Goal: Information Seeking & Learning: Learn about a topic

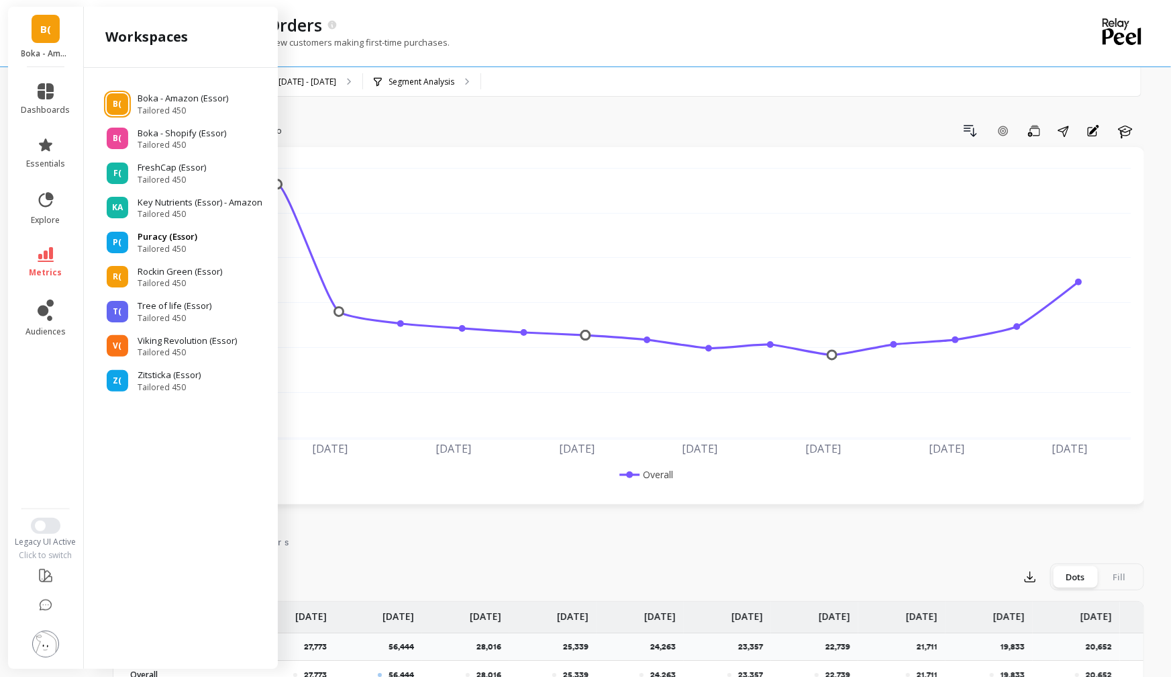
click at [170, 235] on p "Puracy (Essor)" at bounding box center [168, 236] width 60 height 13
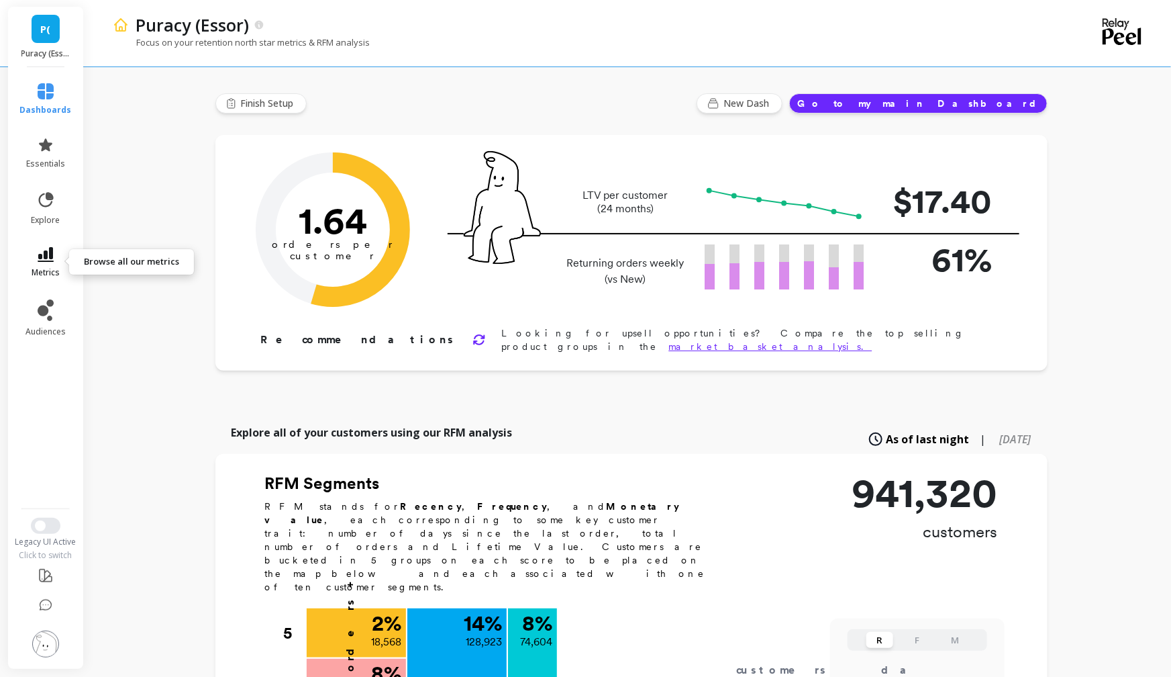
click at [53, 259] on icon at bounding box center [46, 254] width 16 height 15
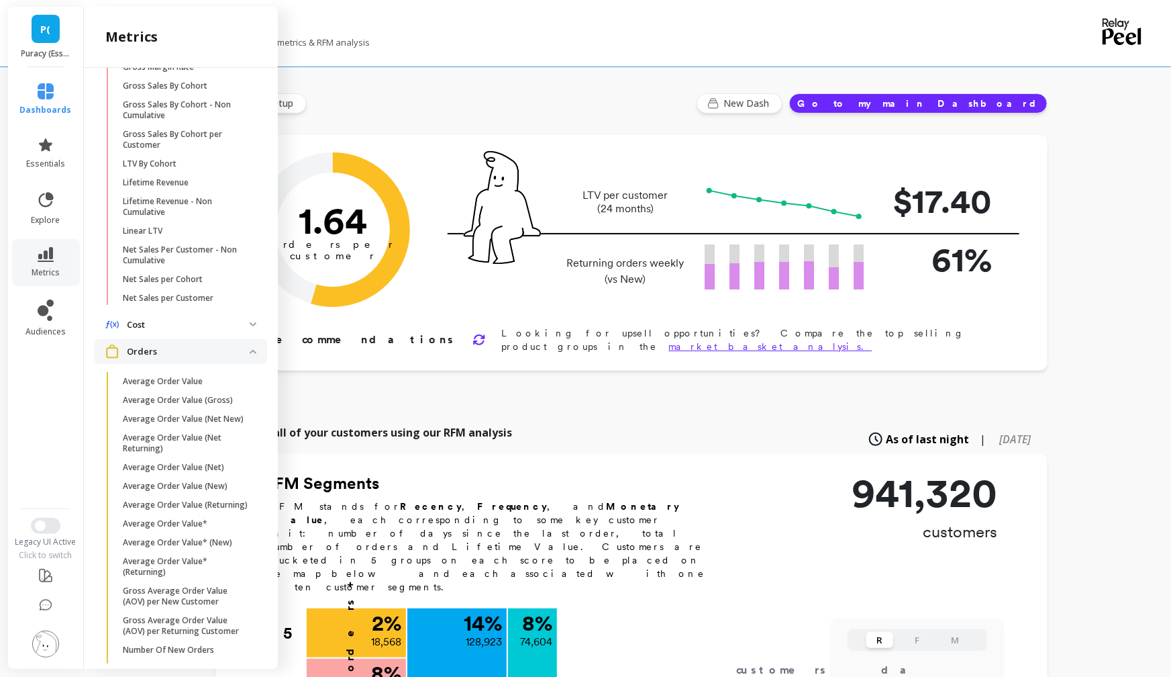
scroll to position [783, 0]
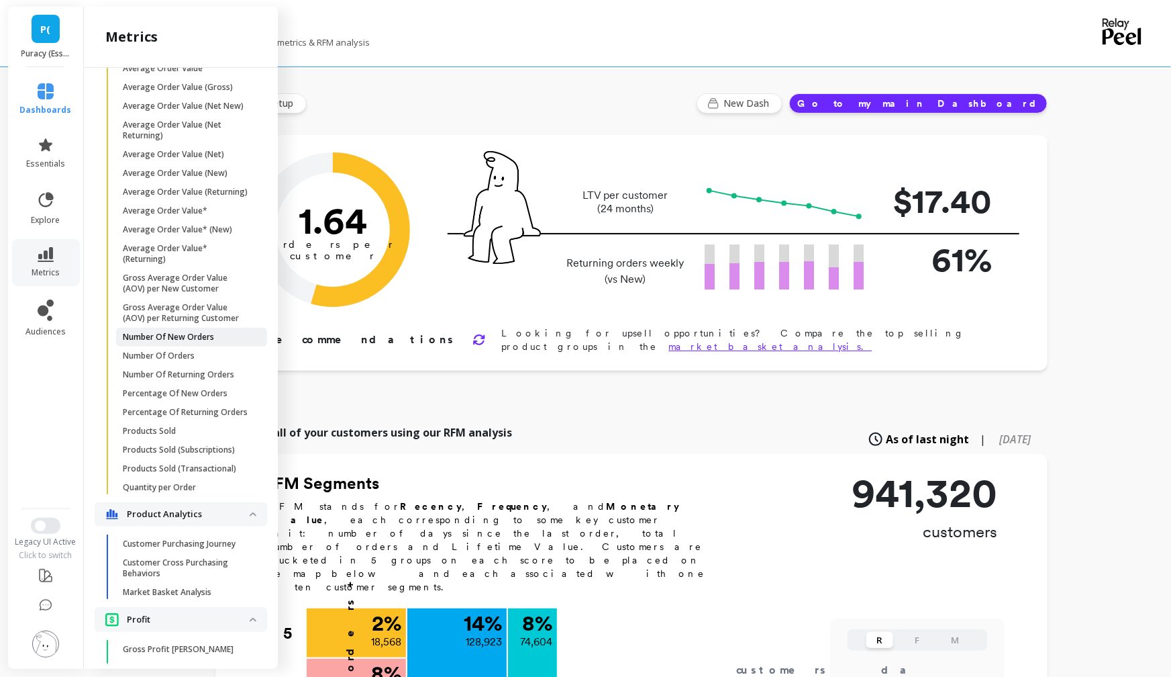
click at [168, 334] on p "Number Of New Orders" at bounding box center [168, 337] width 91 height 11
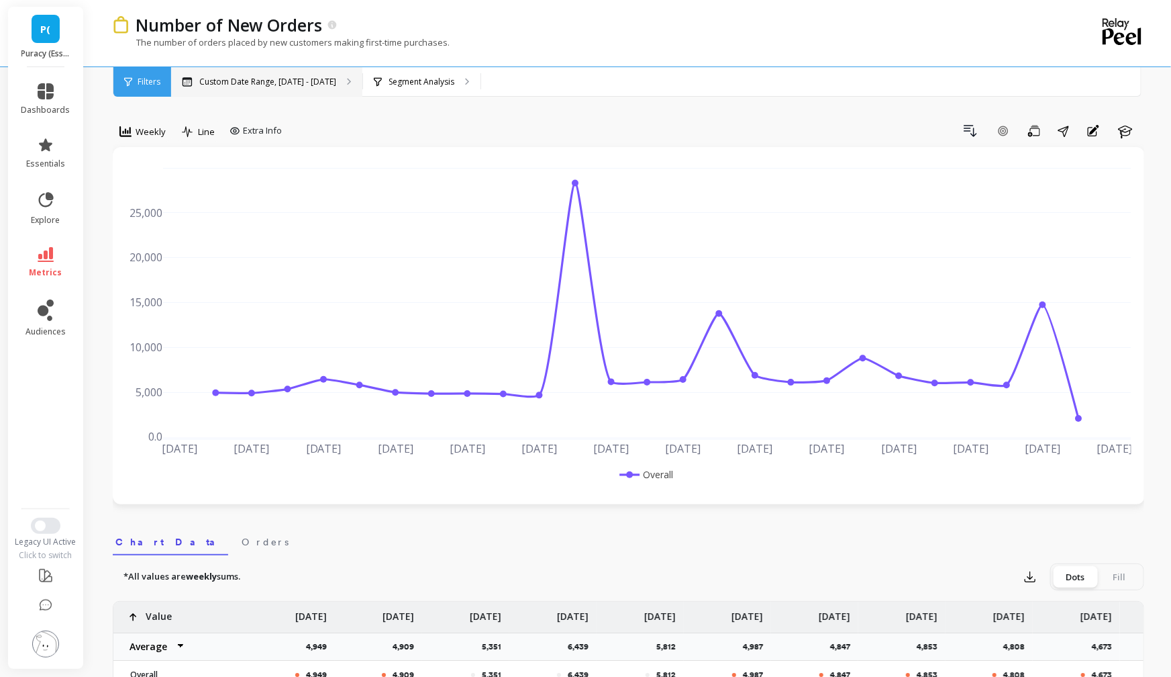
click at [305, 81] on p "Custom Date Range, May 1 - Oct 14" at bounding box center [267, 82] width 137 height 11
click at [153, 132] on span "Weekly" at bounding box center [151, 132] width 30 height 13
click at [153, 240] on div "Monthly" at bounding box center [162, 238] width 77 height 13
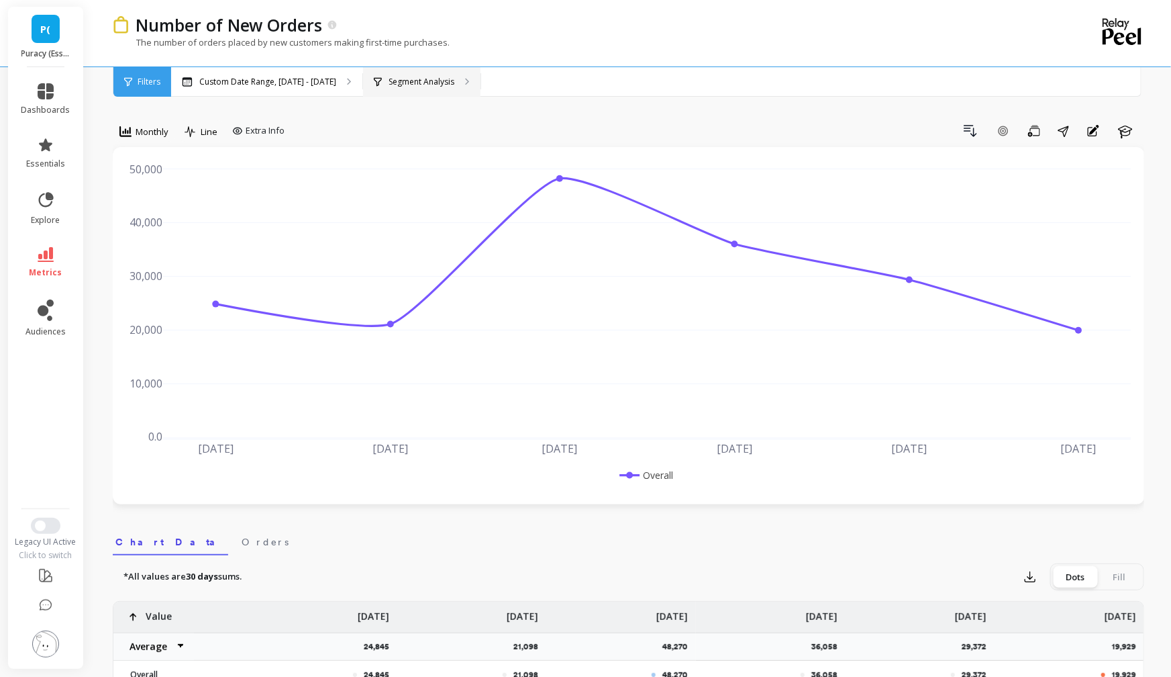
click at [402, 85] on p "Segment Analysis" at bounding box center [422, 82] width 66 height 11
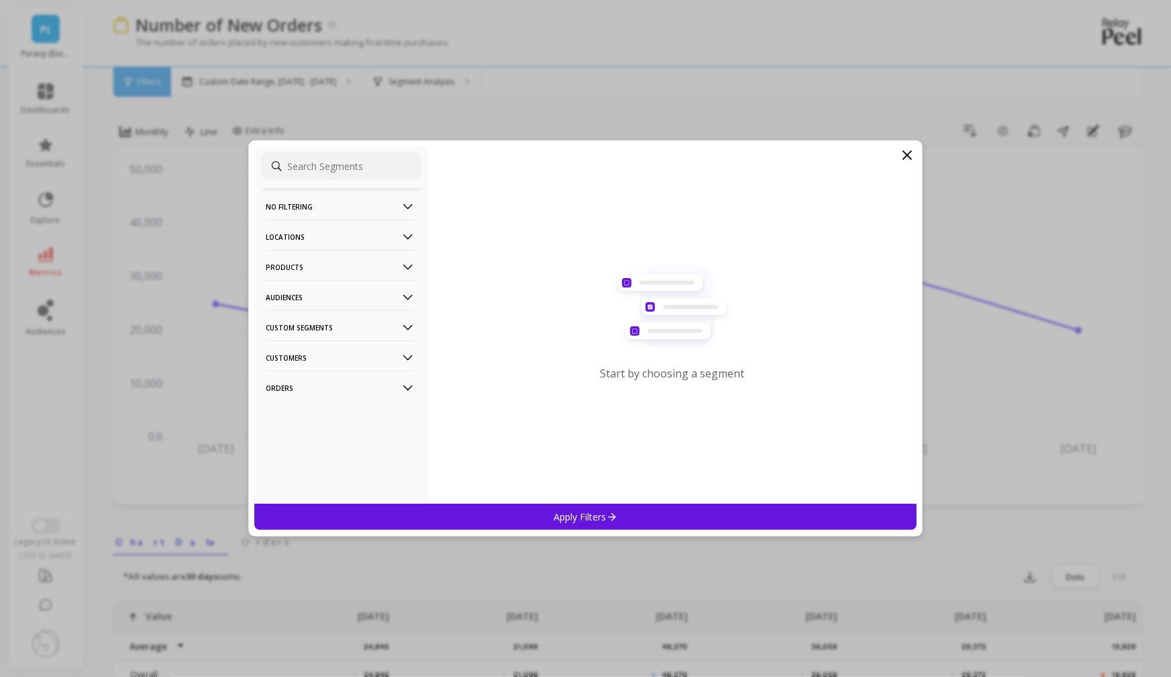
click at [416, 266] on div "Products" at bounding box center [341, 265] width 160 height 30
click at [317, 292] on div "ASIN" at bounding box center [341, 292] width 160 height 21
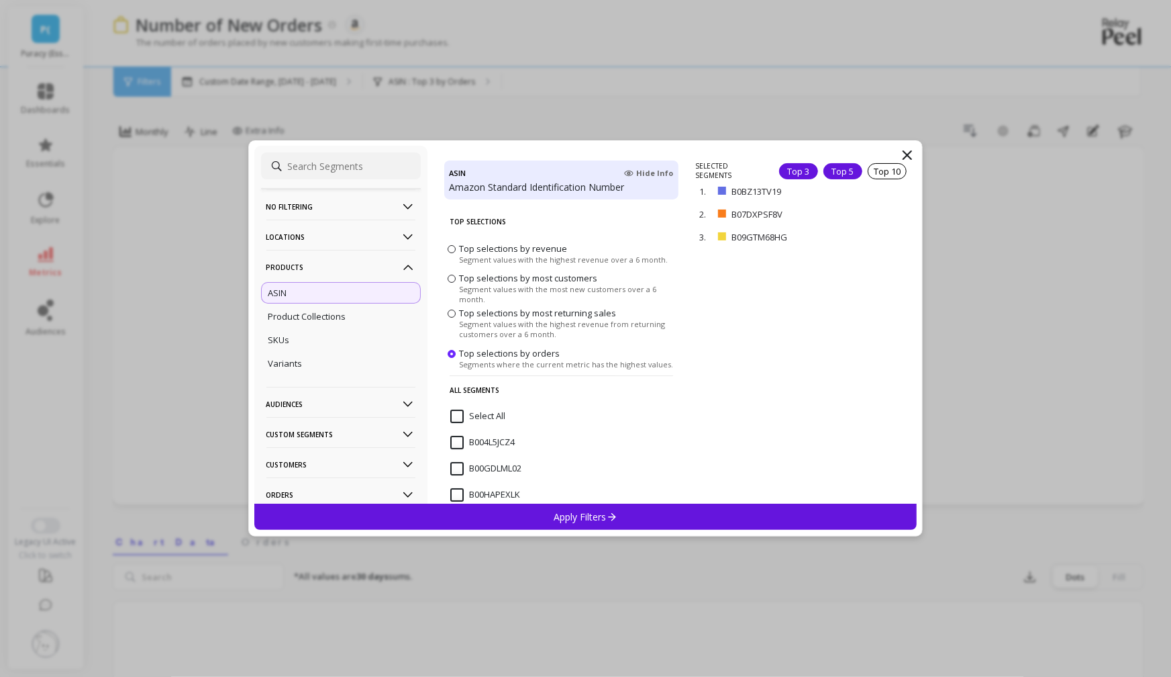
click at [836, 174] on div "Top 5" at bounding box center [843, 171] width 39 height 16
click at [577, 522] on p "Apply Filters" at bounding box center [586, 516] width 64 height 13
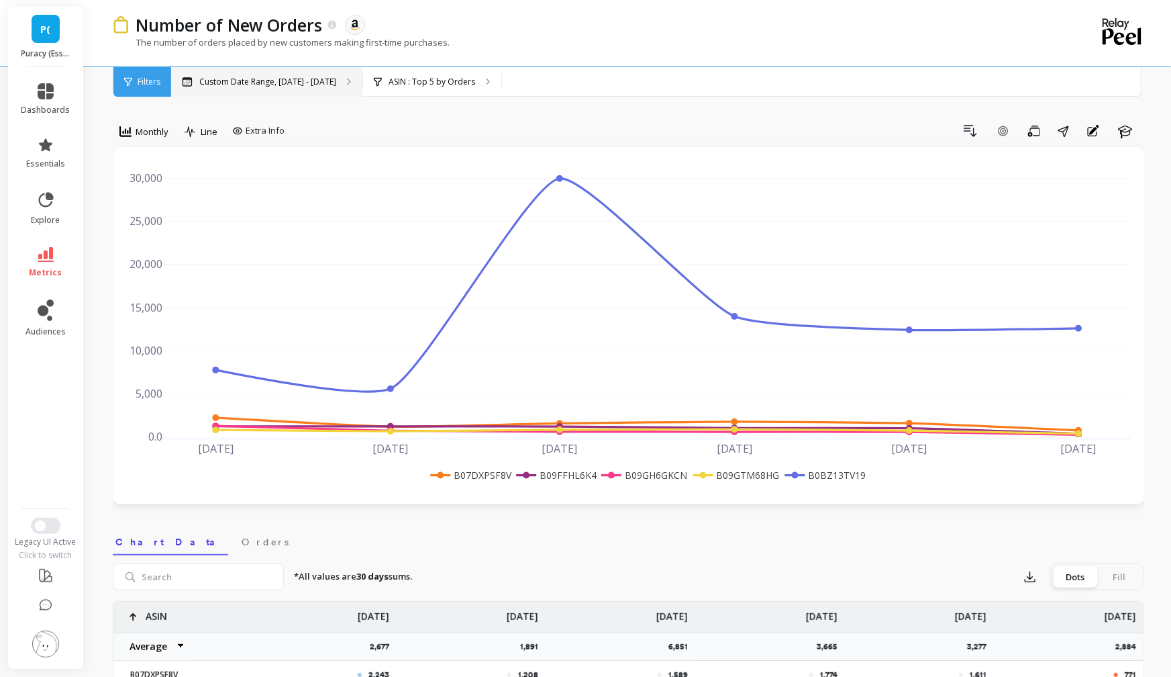
click at [222, 83] on p "Custom Date Range, May 1 - Oct 14" at bounding box center [267, 82] width 137 height 11
click at [150, 130] on span "Monthly" at bounding box center [152, 132] width 33 height 13
click at [146, 207] on div "Weekly" at bounding box center [162, 213] width 77 height 13
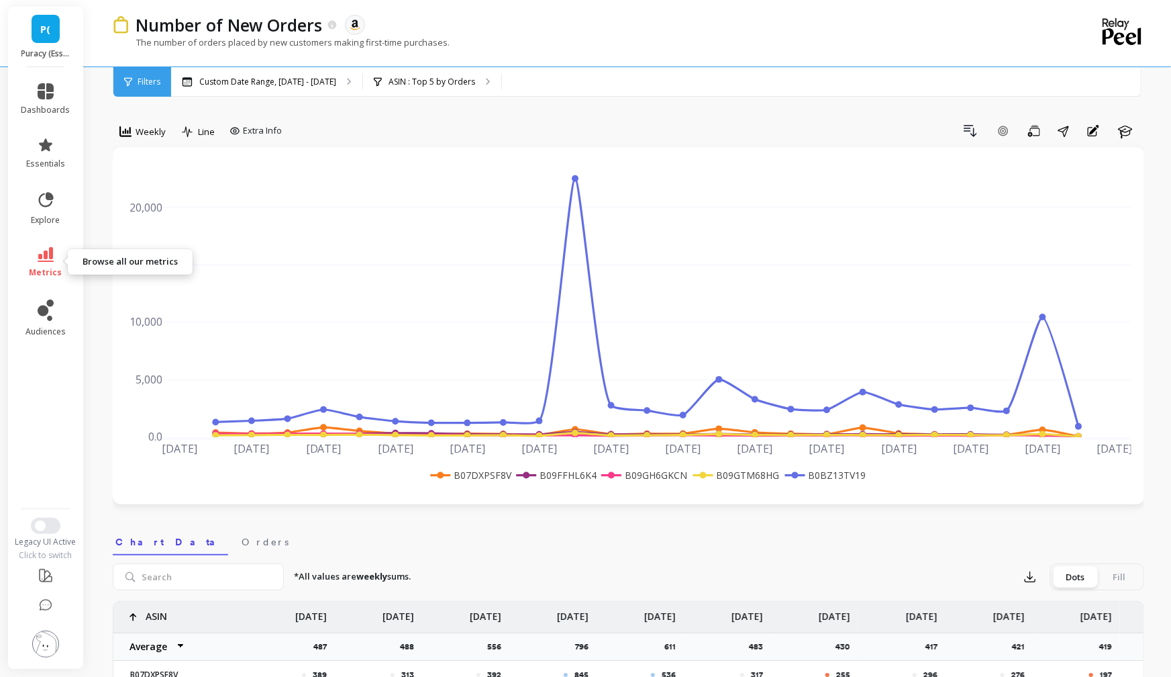
click at [42, 260] on icon at bounding box center [46, 254] width 16 height 15
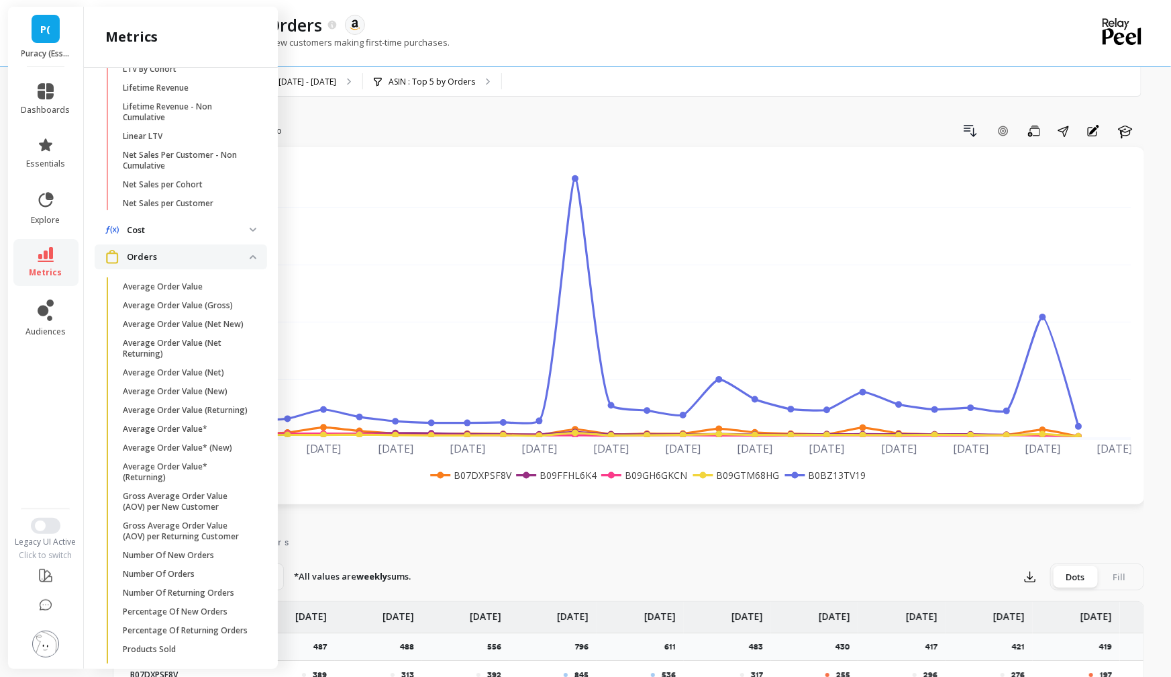
scroll to position [561, 0]
click at [178, 186] on p "Net Sales per Cohort" at bounding box center [163, 188] width 80 height 11
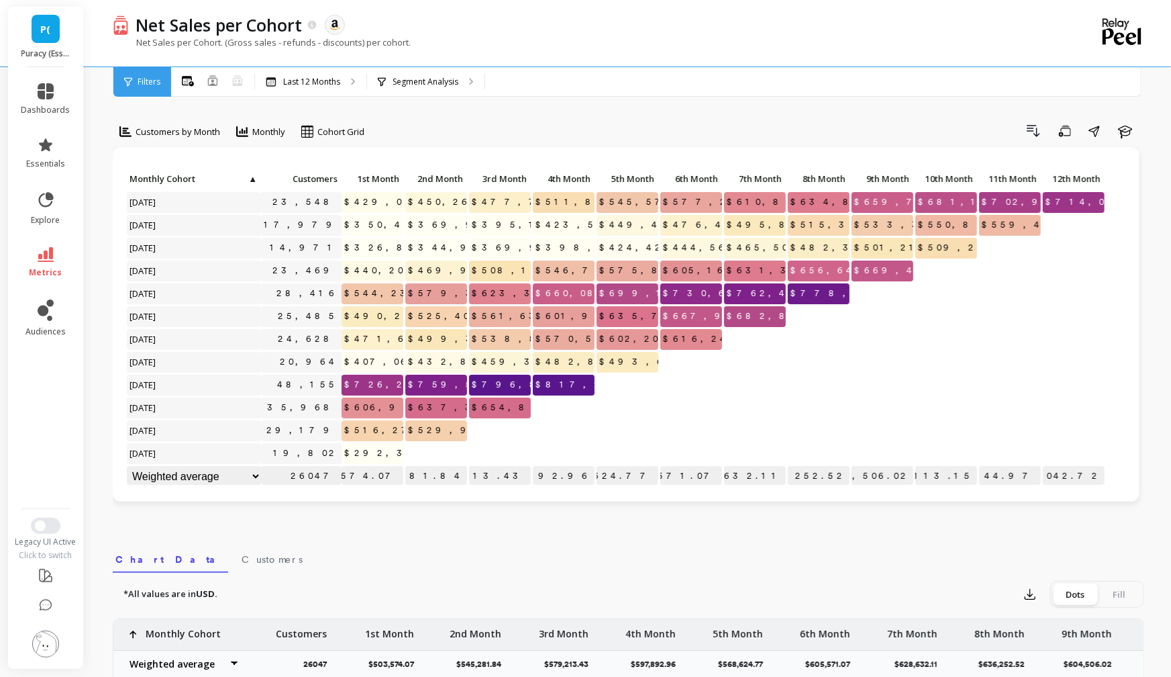
click at [53, 245] on li "metrics" at bounding box center [45, 262] width 65 height 47
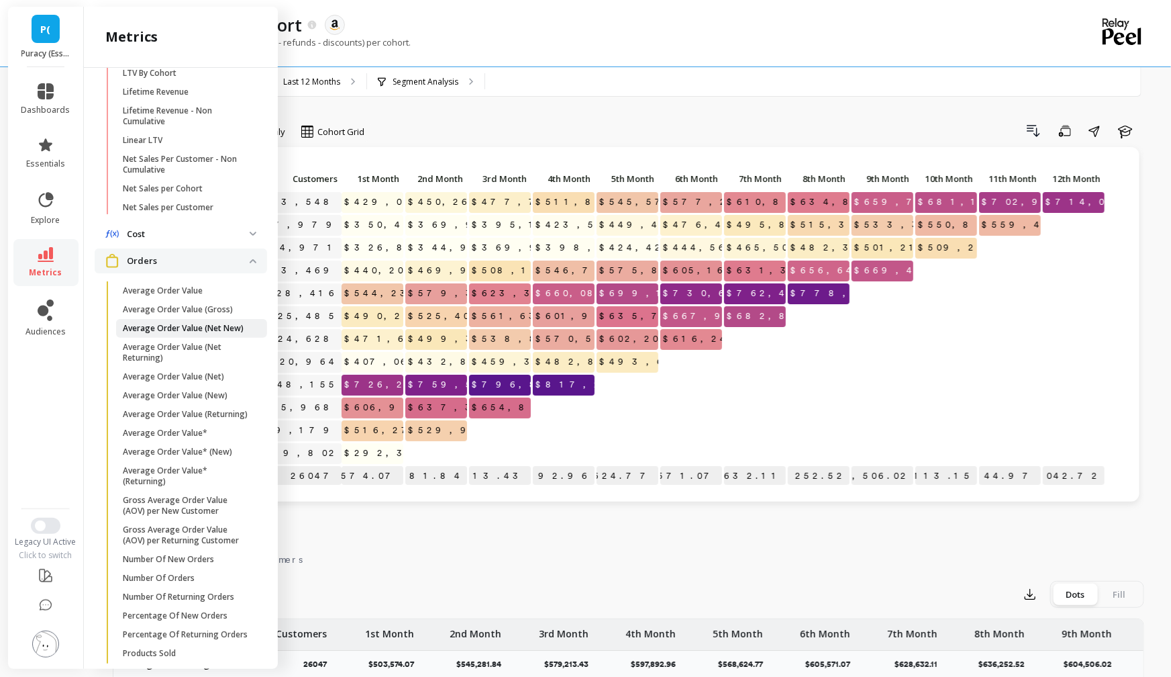
scroll to position [550, 0]
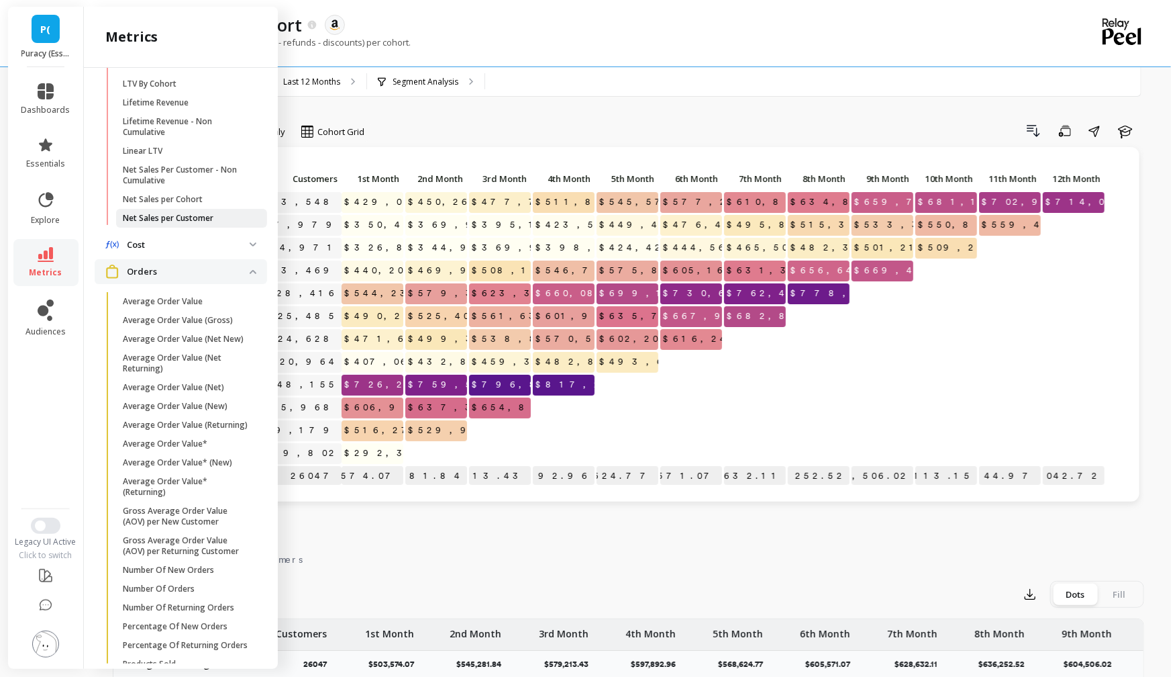
click at [167, 213] on p "Net Sales per Customer" at bounding box center [168, 218] width 91 height 11
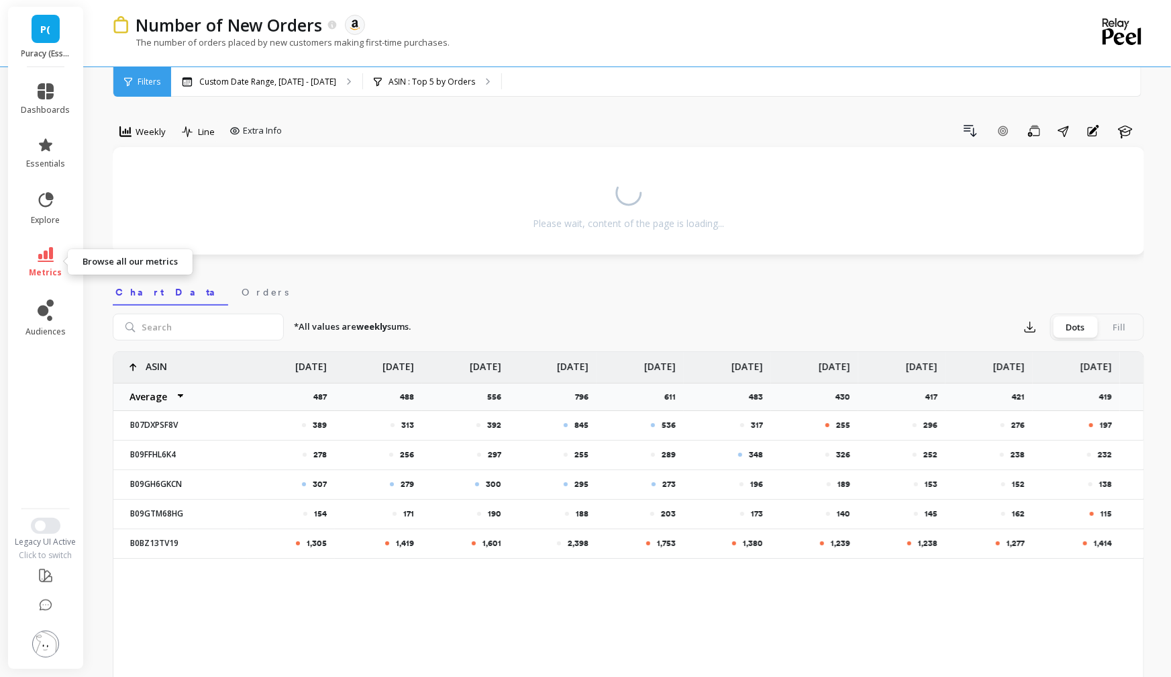
click at [54, 253] on link "metrics" at bounding box center [45, 262] width 49 height 31
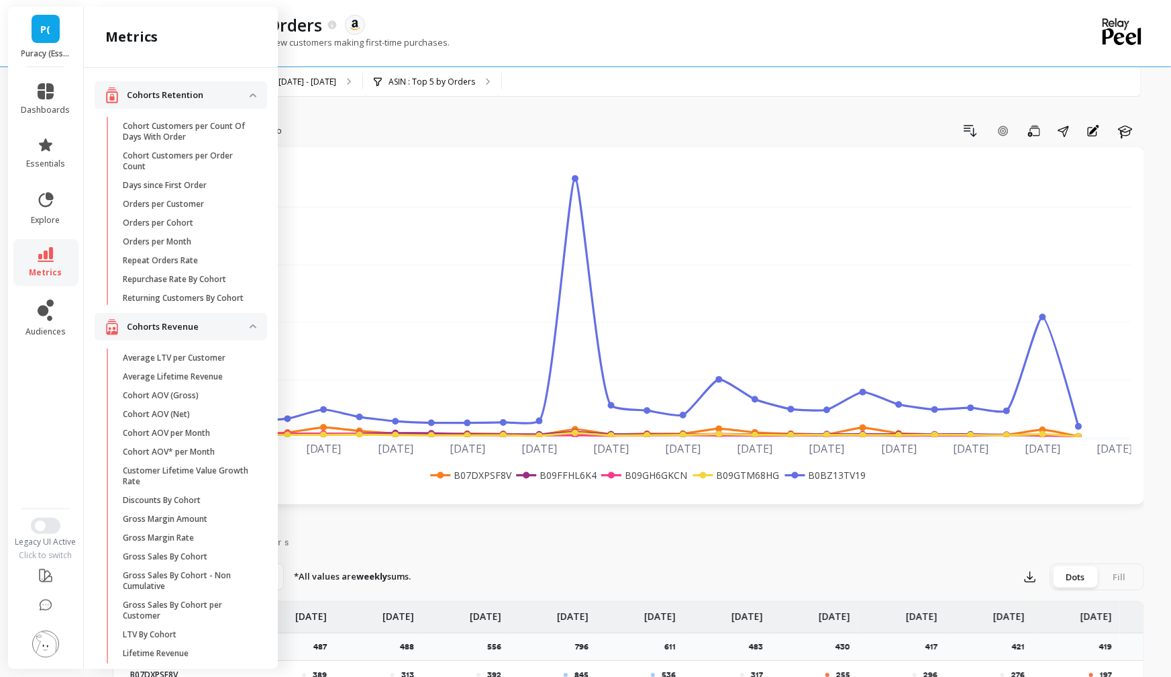
scroll to position [783, 0]
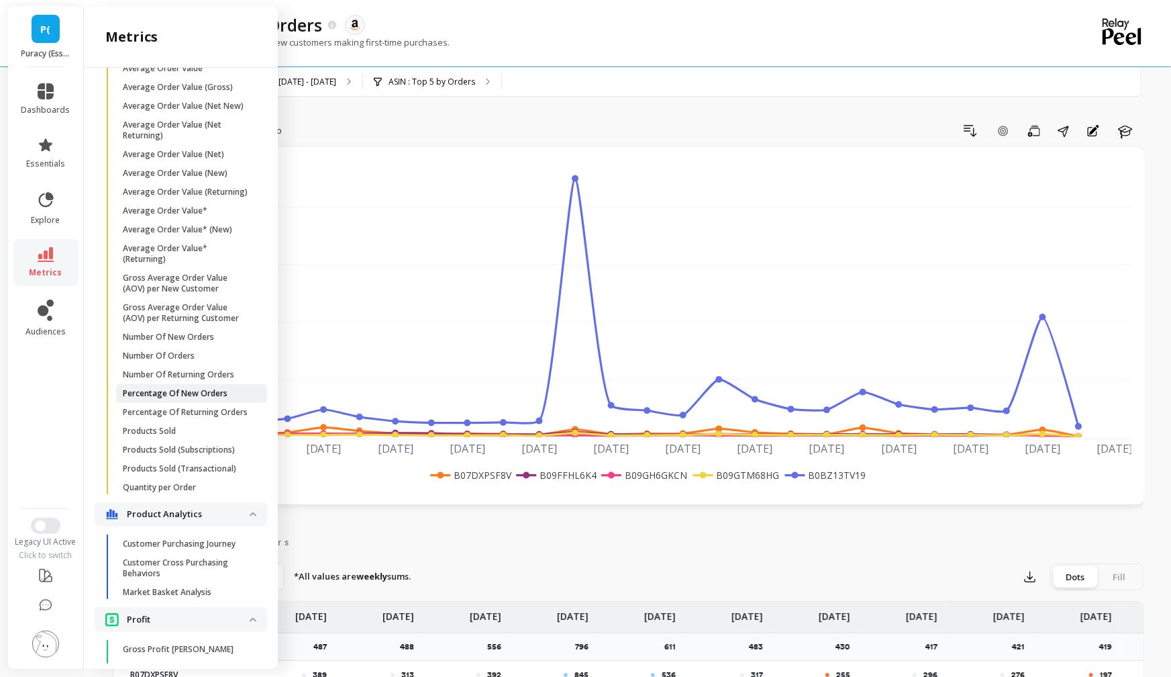
click at [187, 393] on p "Percentage Of New Orders" at bounding box center [175, 393] width 105 height 11
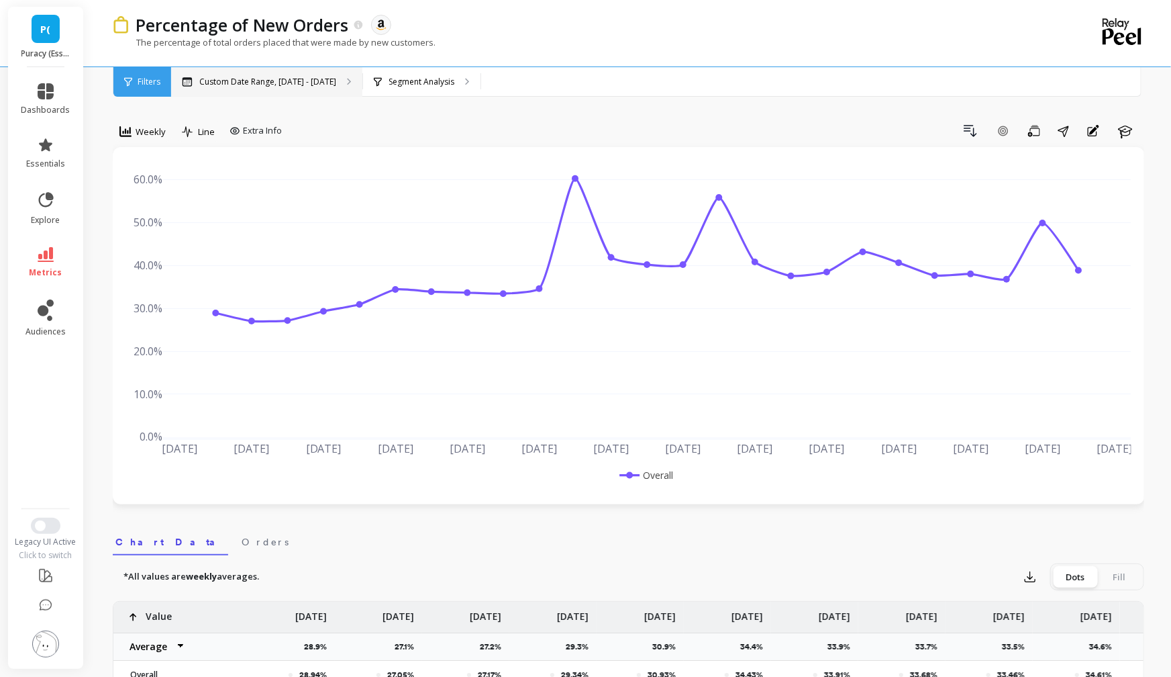
click at [242, 79] on p "Custom Date Range, May 1 - Oct 14" at bounding box center [267, 82] width 137 height 11
click at [152, 127] on span "Weekly" at bounding box center [151, 132] width 30 height 13
click at [141, 186] on div "Daily" at bounding box center [162, 187] width 77 height 13
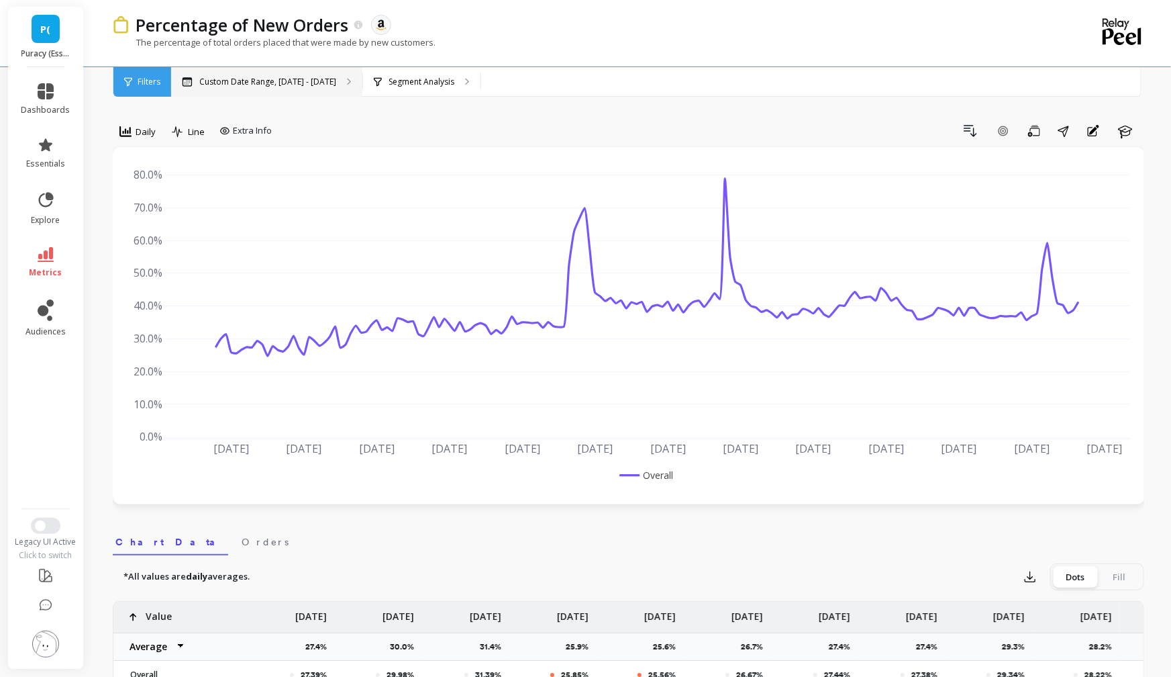
click at [273, 80] on p "Custom Date Range, May 1 - Oct 14" at bounding box center [267, 82] width 137 height 11
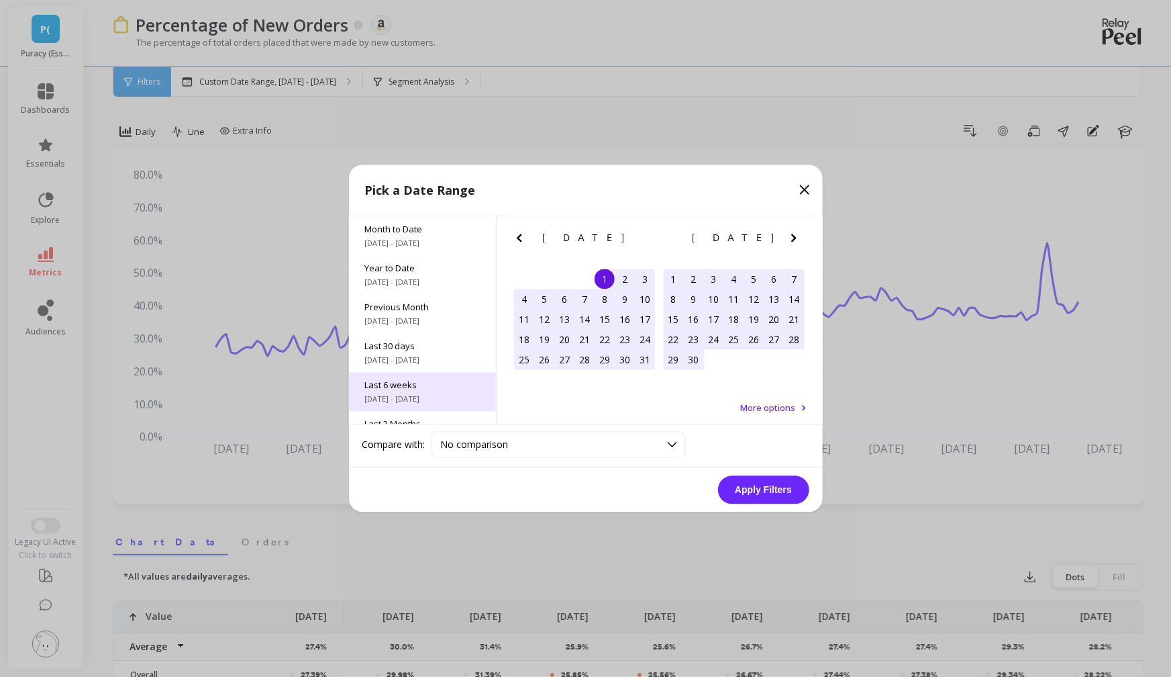
click at [388, 383] on span "Last 6 weeks" at bounding box center [422, 385] width 115 height 12
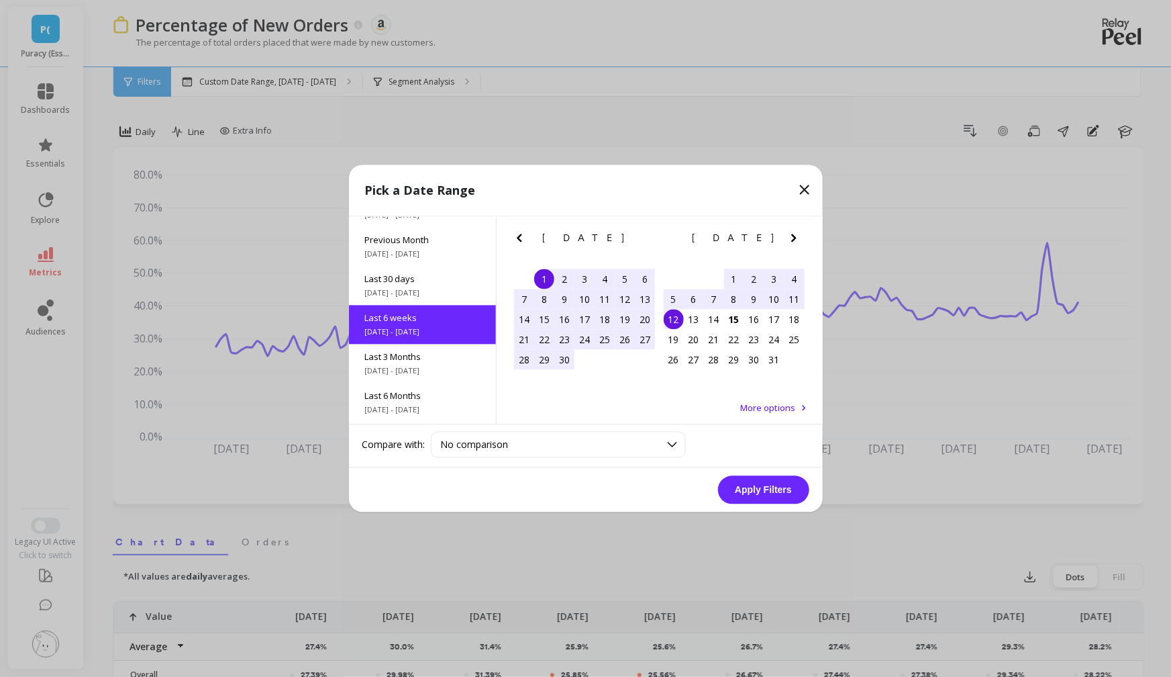
scroll to position [71, 0]
click at [744, 487] on button "Apply Filters" at bounding box center [763, 490] width 91 height 28
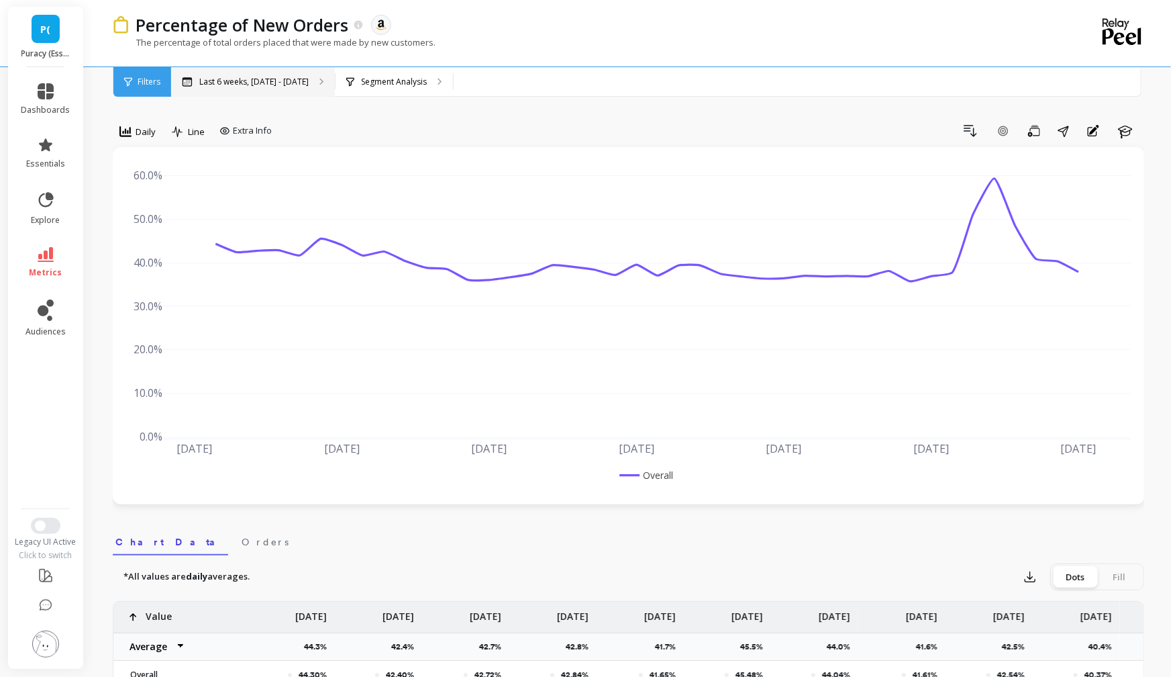
click at [210, 83] on p "Last 6 weeks, Sep 1 - Oct 12" at bounding box center [253, 82] width 109 height 11
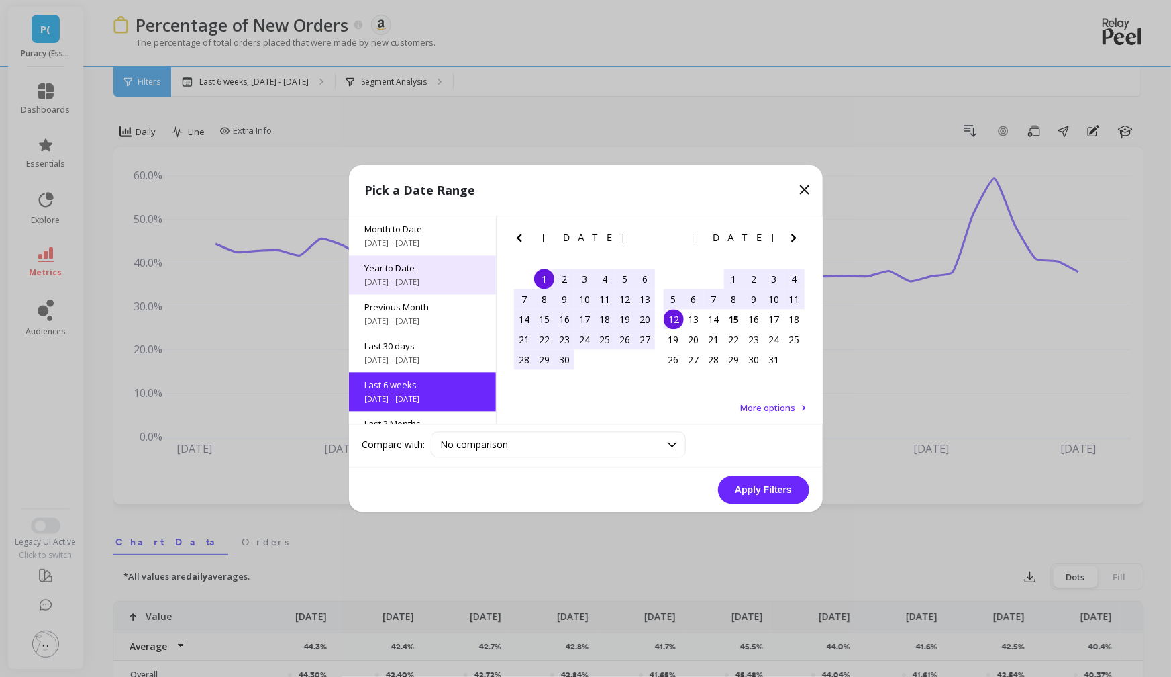
click at [421, 265] on span "Year to Date" at bounding box center [422, 268] width 115 height 12
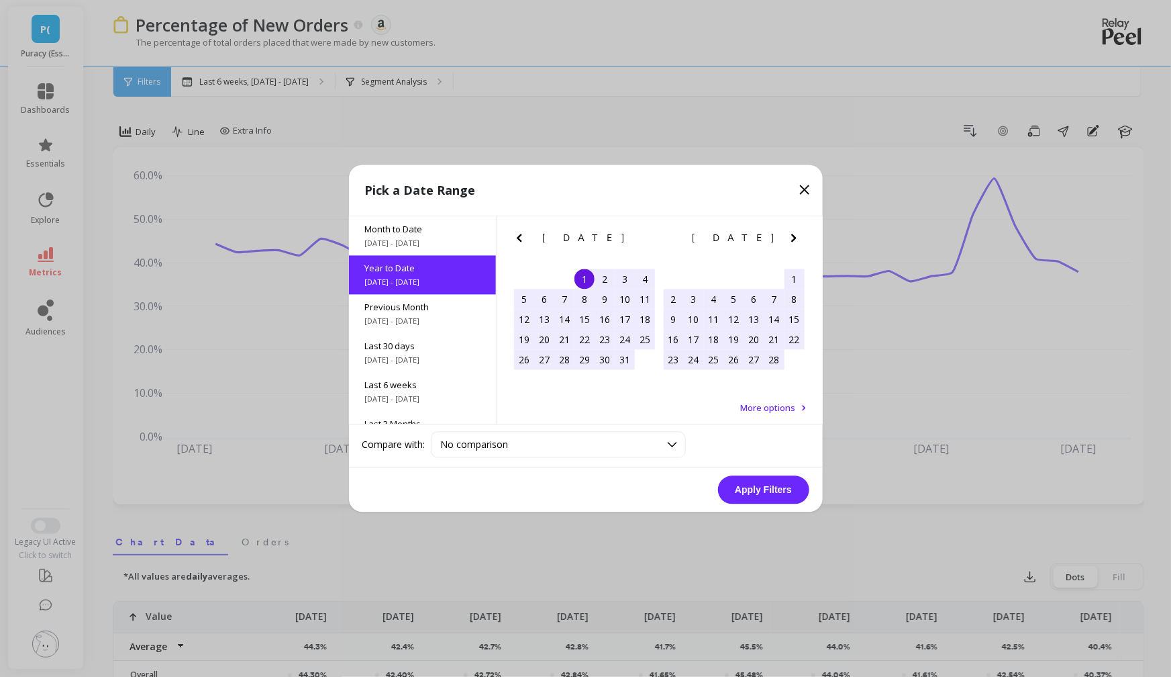
click at [767, 485] on button "Apply Filters" at bounding box center [763, 490] width 91 height 28
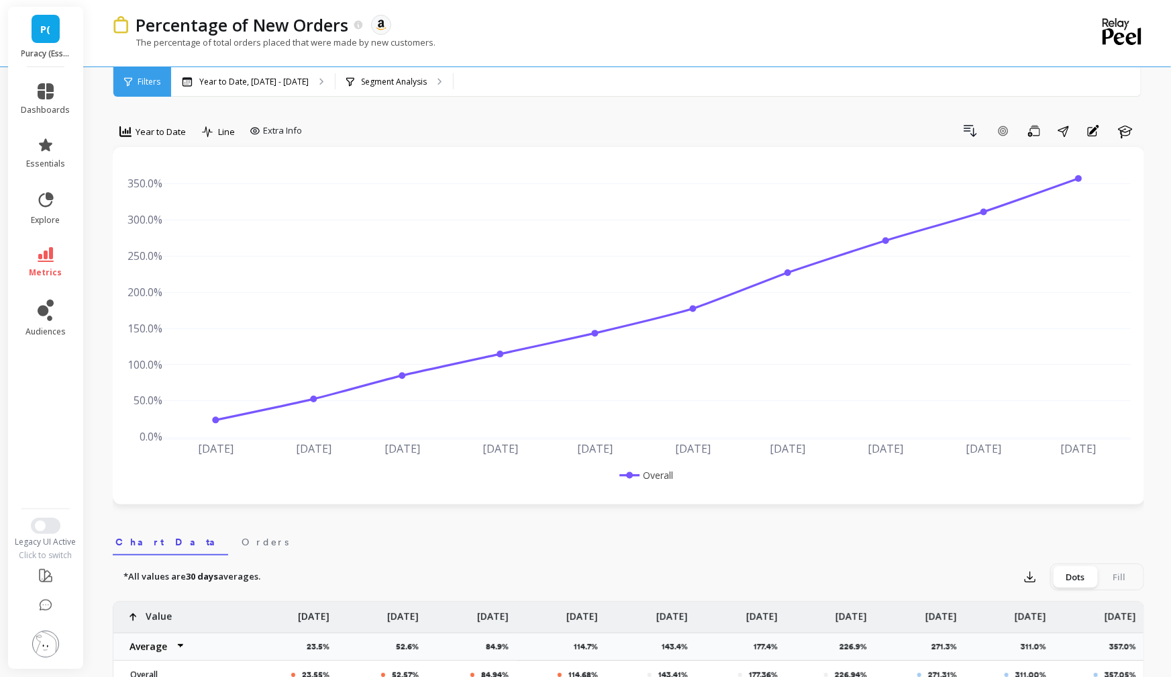
click at [46, 34] on span "P(" at bounding box center [46, 28] width 10 height 15
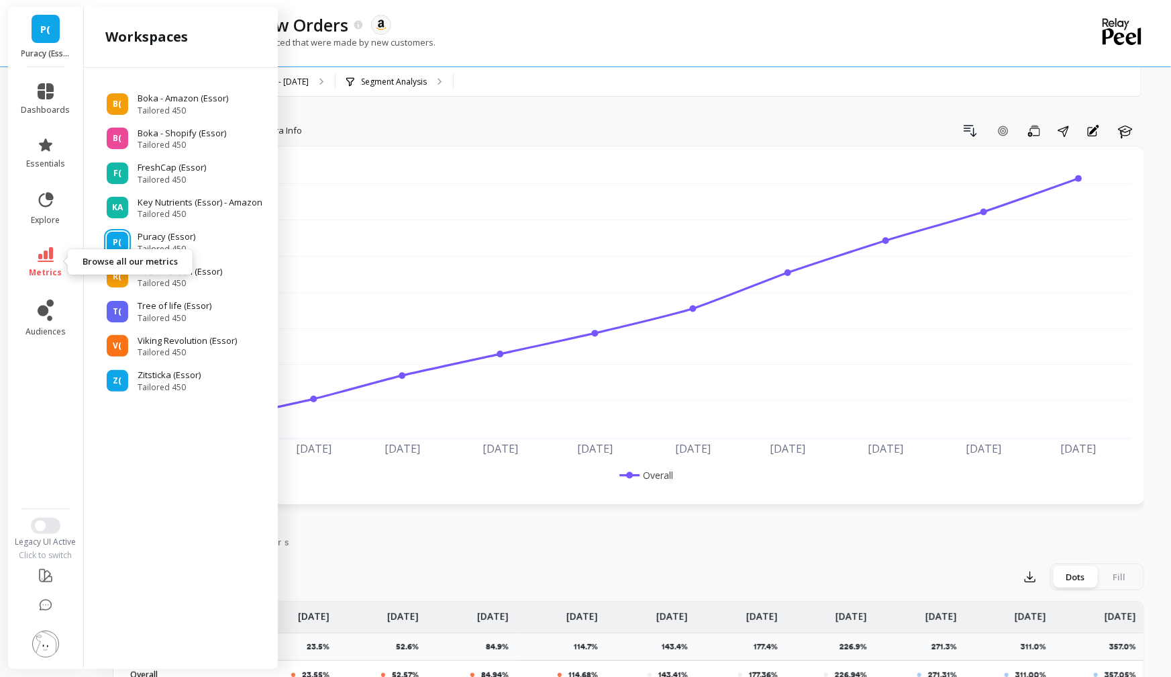
click at [52, 259] on icon at bounding box center [46, 254] width 16 height 15
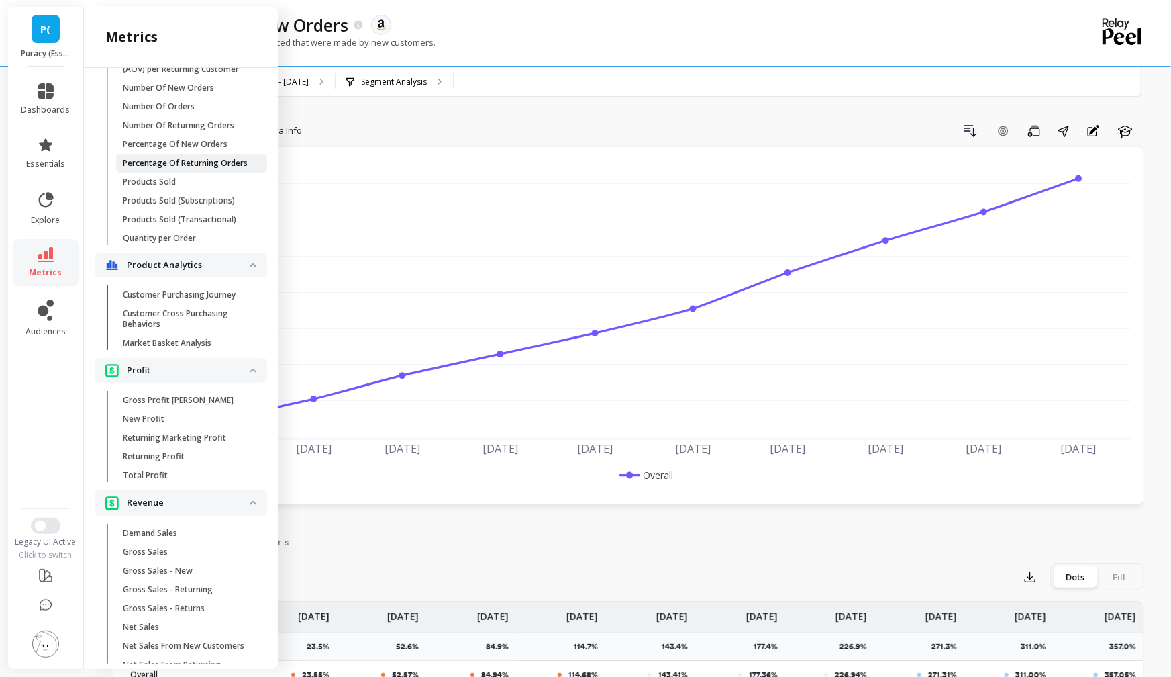
scroll to position [908, 0]
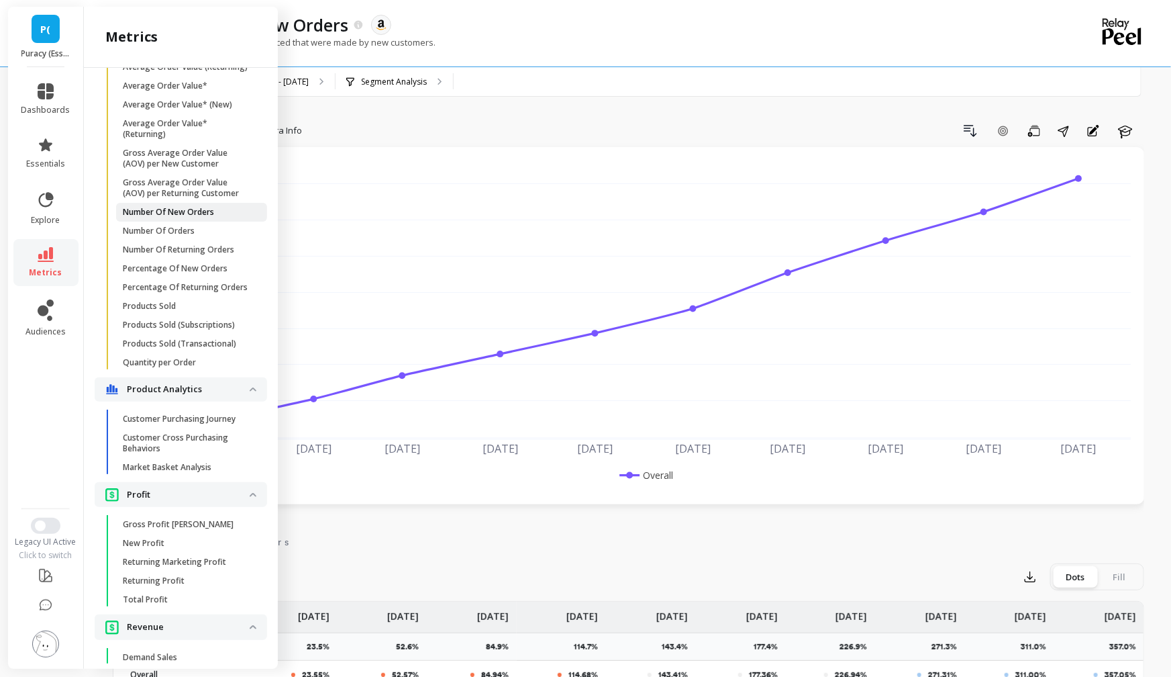
click at [177, 219] on link "Number Of New Orders" at bounding box center [191, 212] width 151 height 19
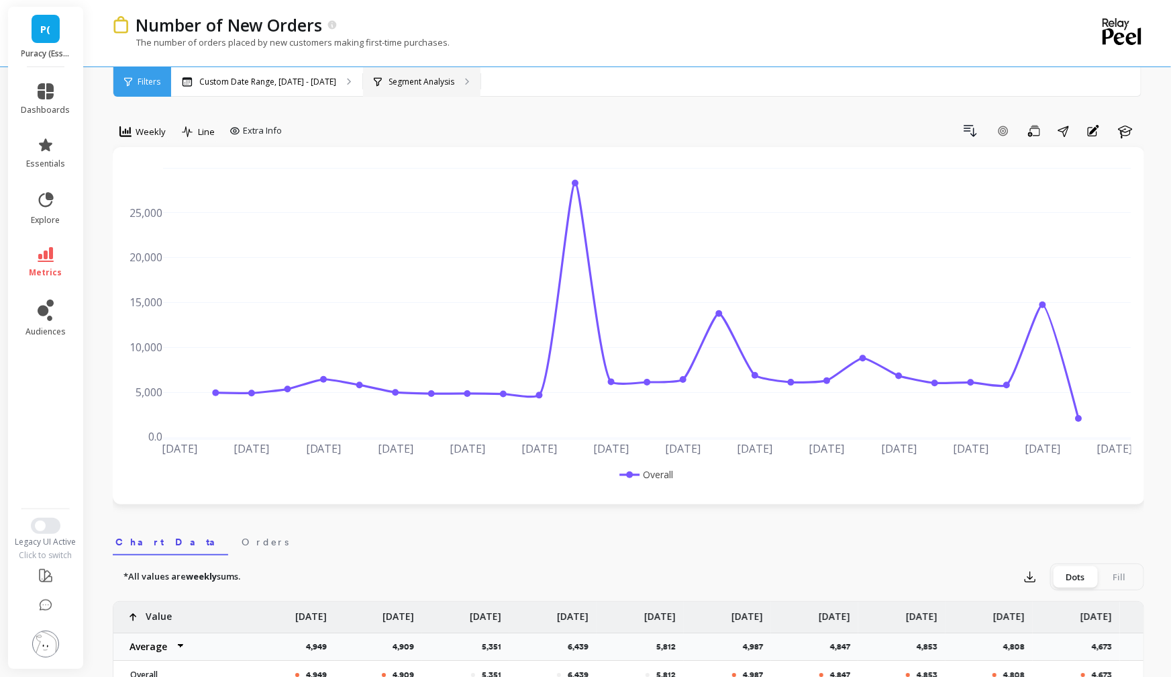
click at [429, 77] on p "Segment Analysis" at bounding box center [422, 82] width 66 height 11
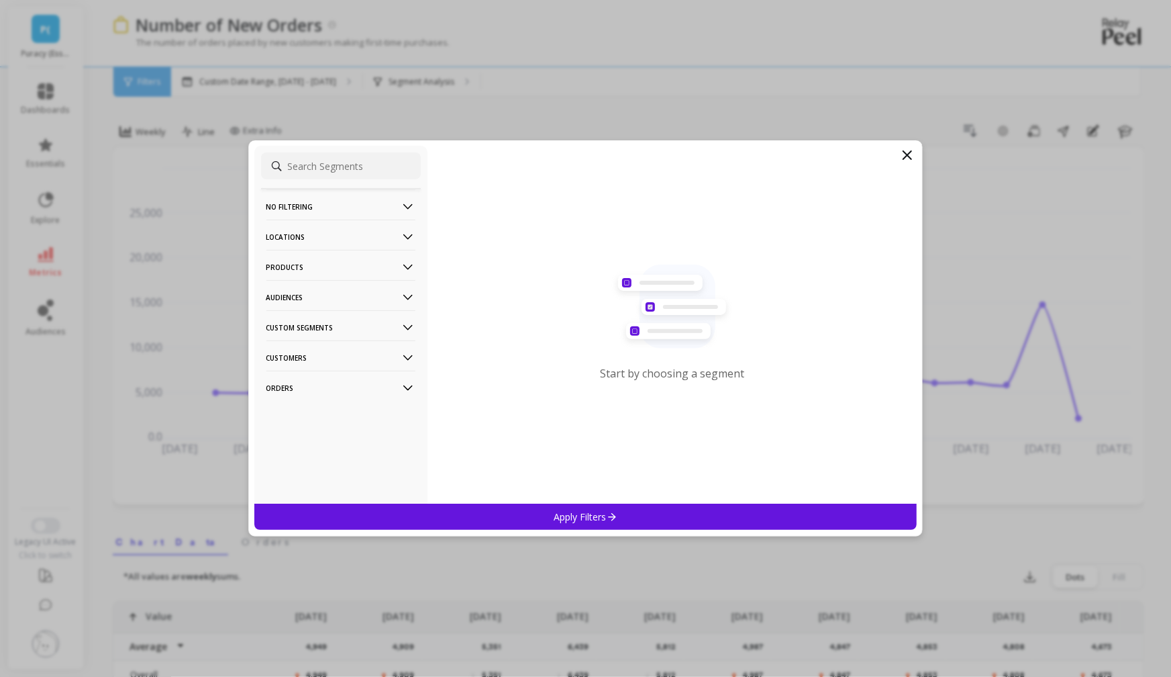
click at [340, 260] on p "Products" at bounding box center [340, 267] width 149 height 34
click at [297, 295] on div "ASIN" at bounding box center [341, 292] width 160 height 21
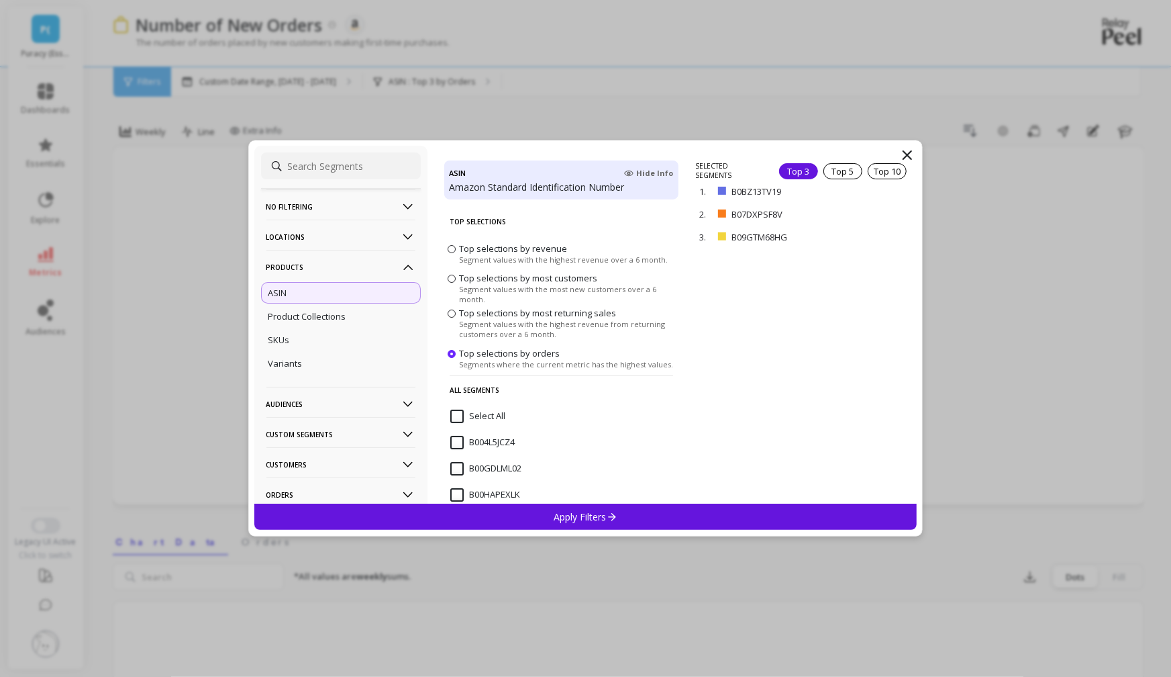
click at [599, 522] on p "Apply Filters" at bounding box center [586, 516] width 64 height 13
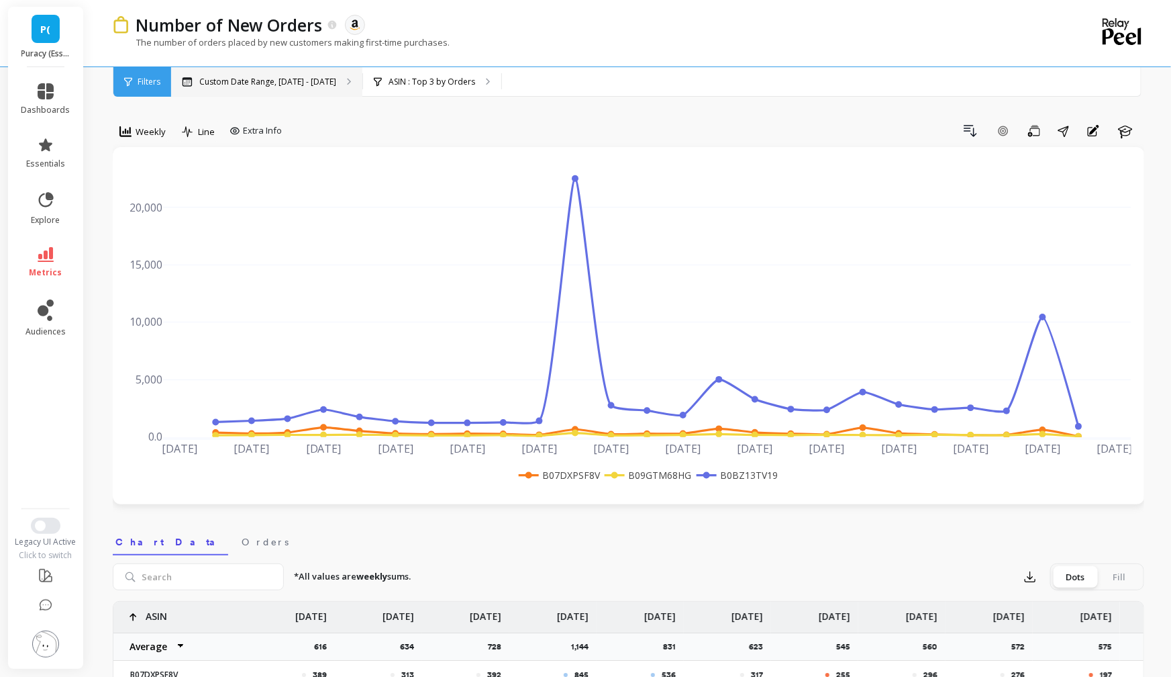
click at [297, 82] on p "Custom Date Range, May 1 - Oct 14" at bounding box center [267, 82] width 137 height 11
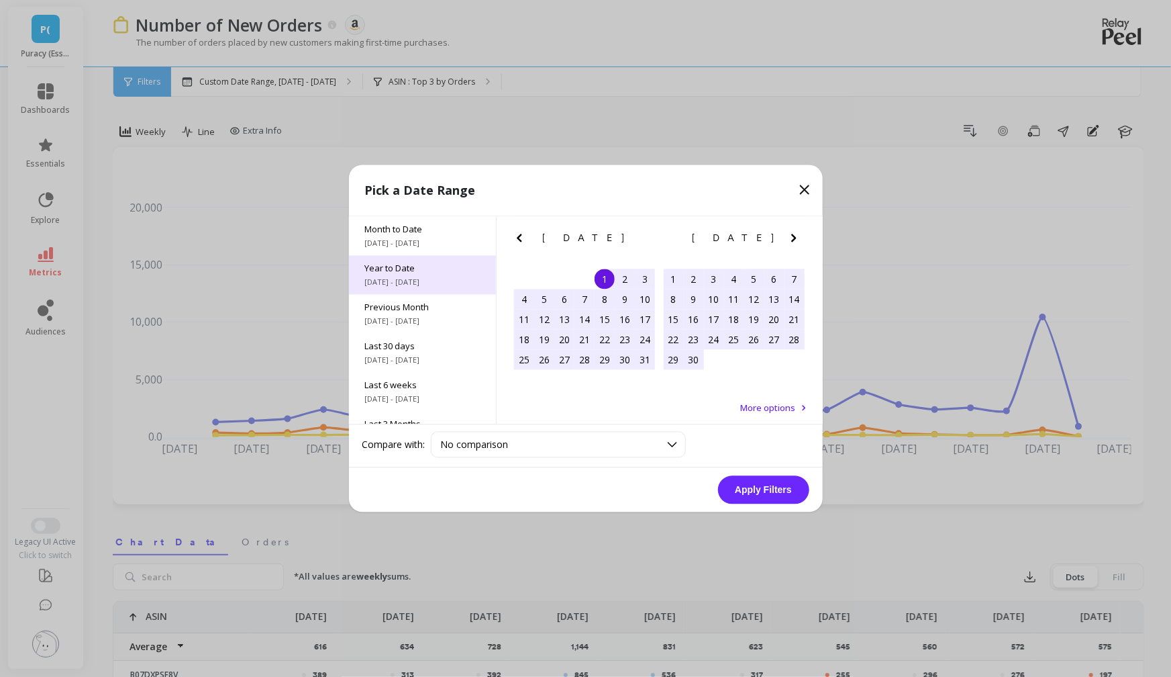
click at [410, 281] on span "1/1/2025 - 10/15/2025" at bounding box center [422, 282] width 115 height 11
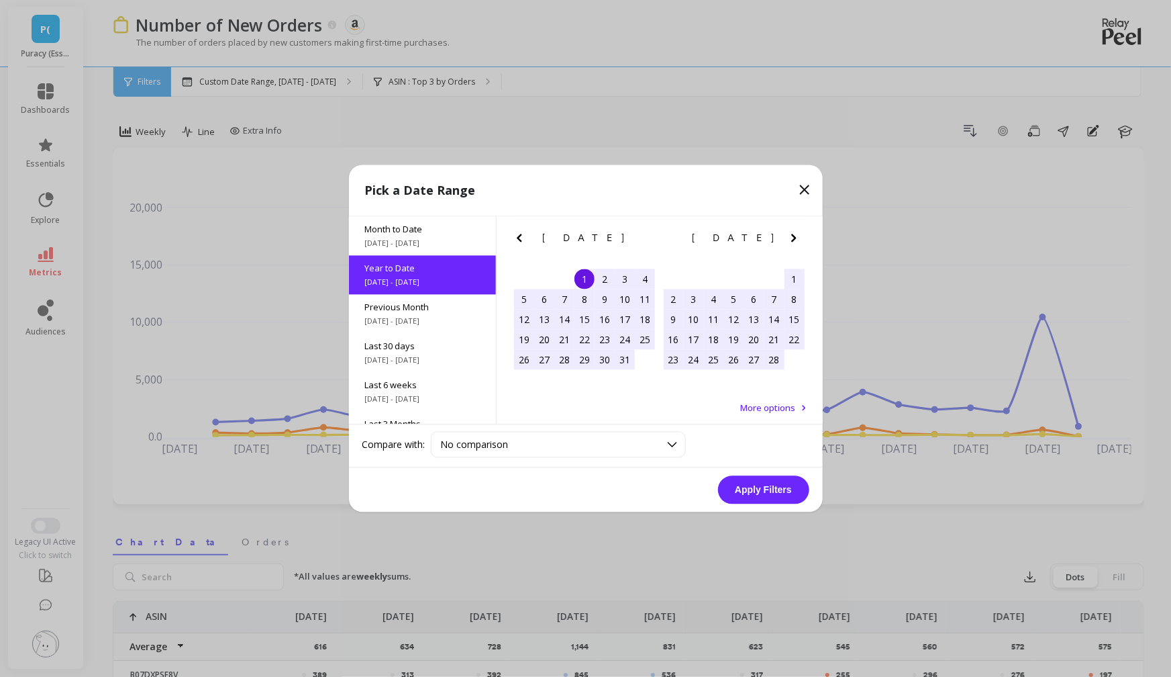
click at [748, 485] on button "Apply Filters" at bounding box center [763, 490] width 91 height 28
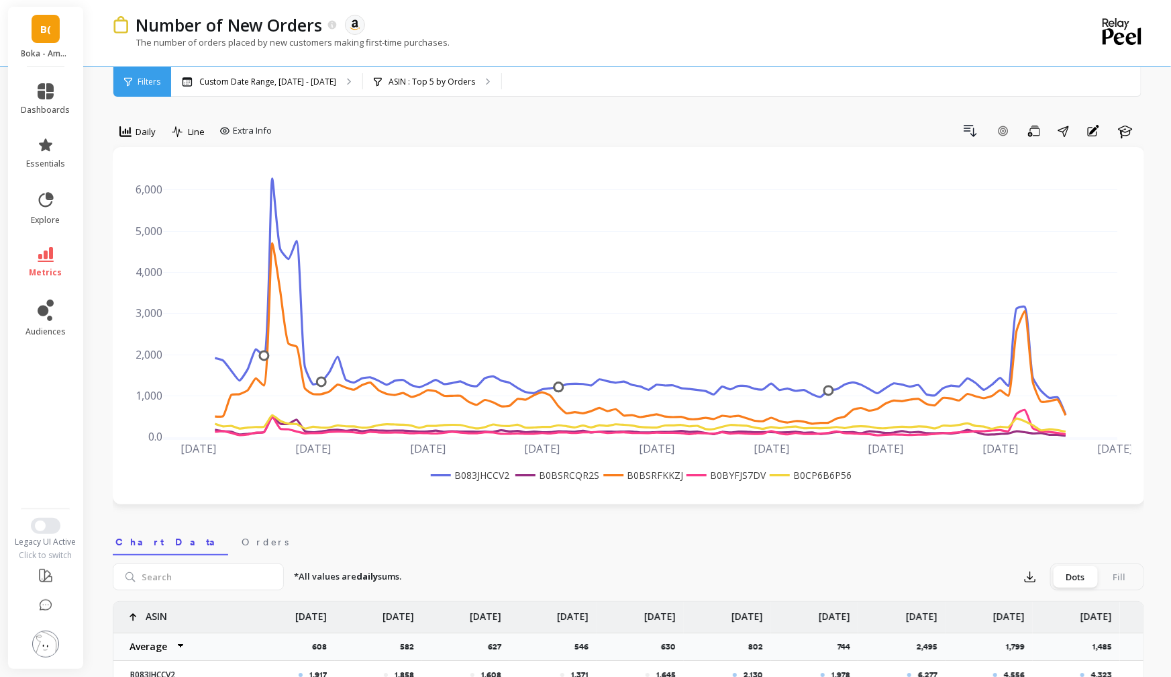
click at [49, 32] on span "B(" at bounding box center [45, 28] width 11 height 15
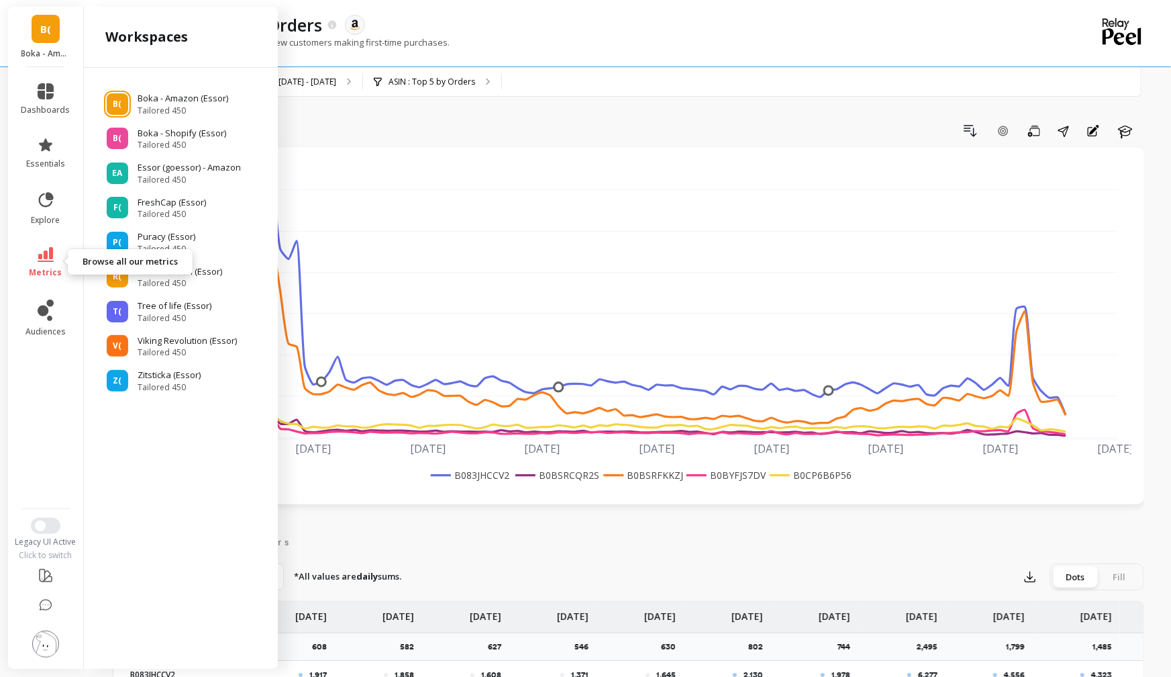
click at [51, 261] on icon at bounding box center [46, 254] width 16 height 15
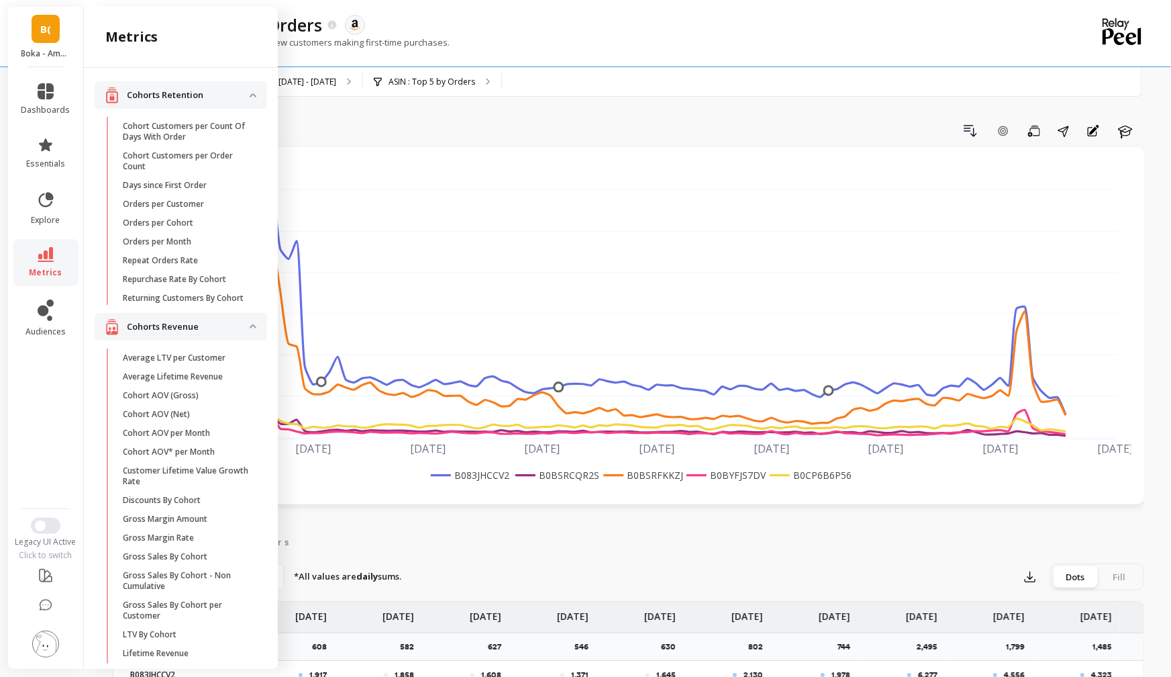
scroll to position [783, 0]
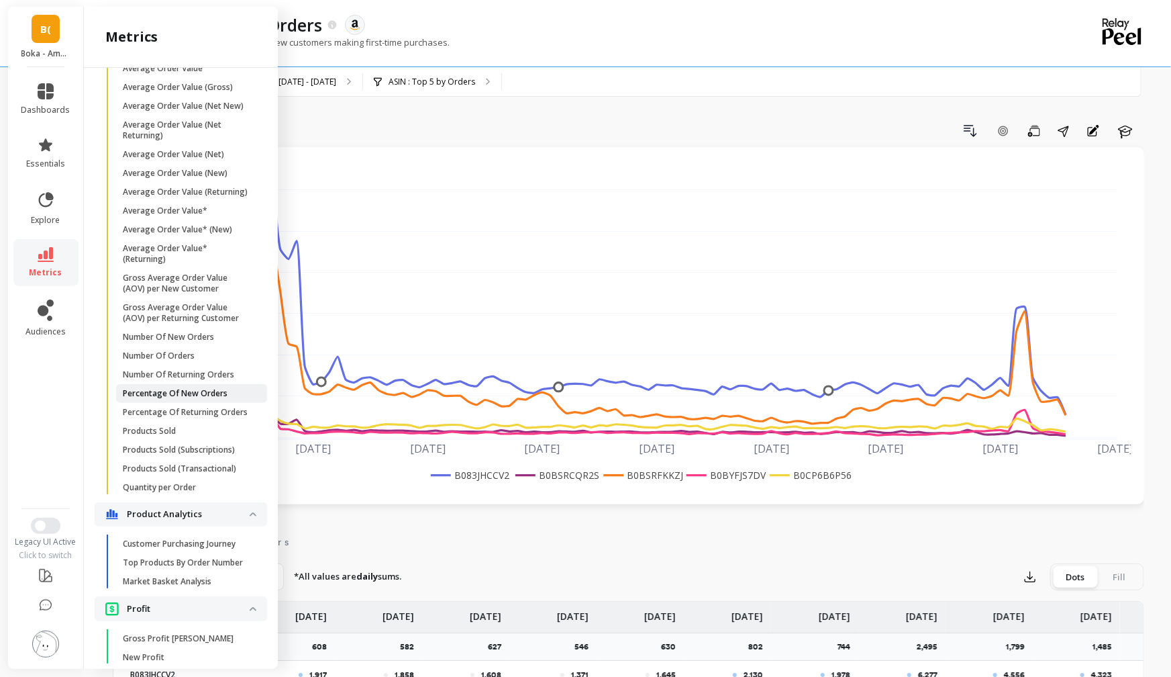
click at [197, 392] on p "Percentage Of New Orders" at bounding box center [175, 393] width 105 height 11
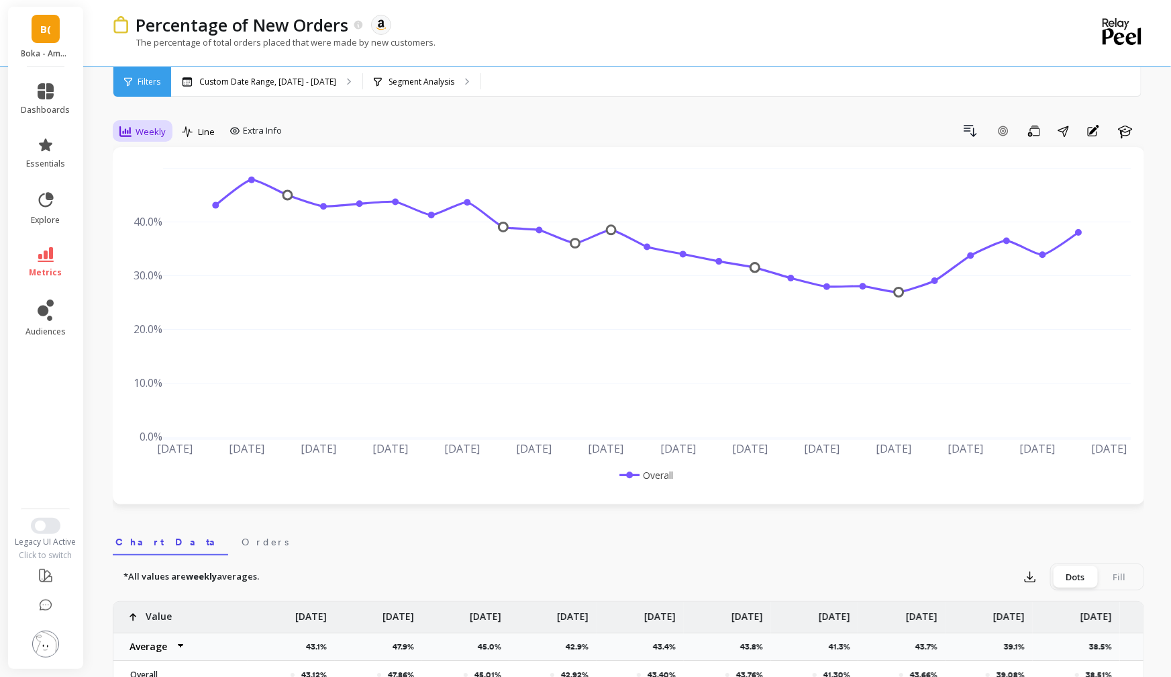
click at [150, 135] on span "Weekly" at bounding box center [151, 132] width 30 height 13
click at [154, 185] on div "Daily" at bounding box center [162, 187] width 77 height 13
